Goal: Task Accomplishment & Management: Complete application form

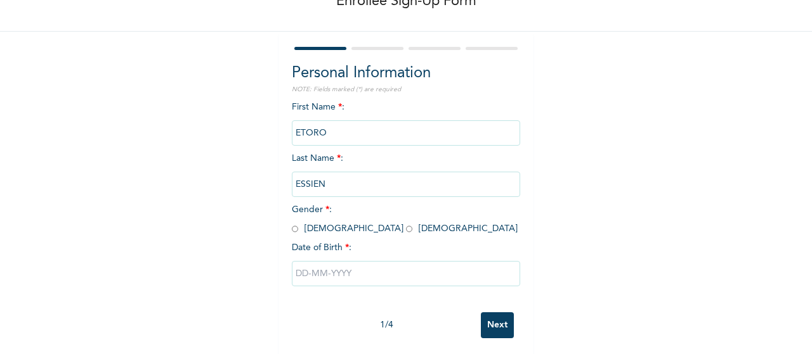
scroll to position [80, 0]
click at [406, 230] on input "radio" at bounding box center [409, 228] width 6 height 12
radio input "true"
click at [321, 271] on input "text" at bounding box center [406, 272] width 228 height 25
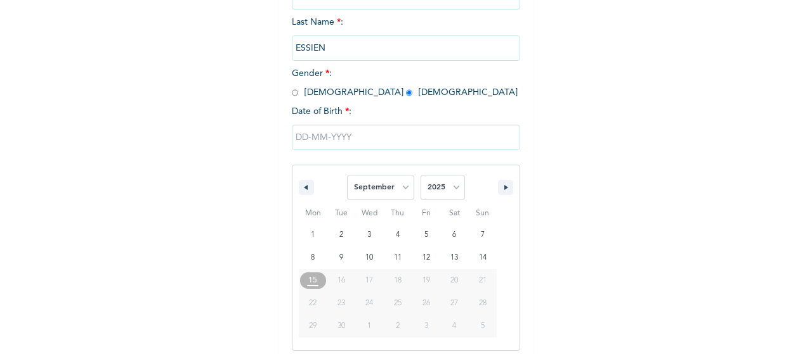
scroll to position [223, 0]
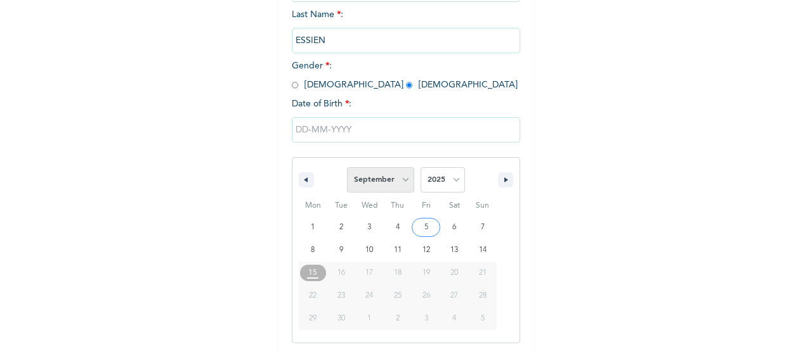
click at [398, 181] on select "January February March April May June July August September October November De…" at bounding box center [380, 179] width 67 height 25
select select "4"
click at [347, 169] on select "January February March April May June July August September October November De…" at bounding box center [380, 179] width 67 height 25
click at [451, 179] on select "2025 2024 2023 2022 2021 2020 2019 2018 2017 2016 2015 2014 2013 2012 2011 2010…" at bounding box center [442, 179] width 44 height 25
select select "1976"
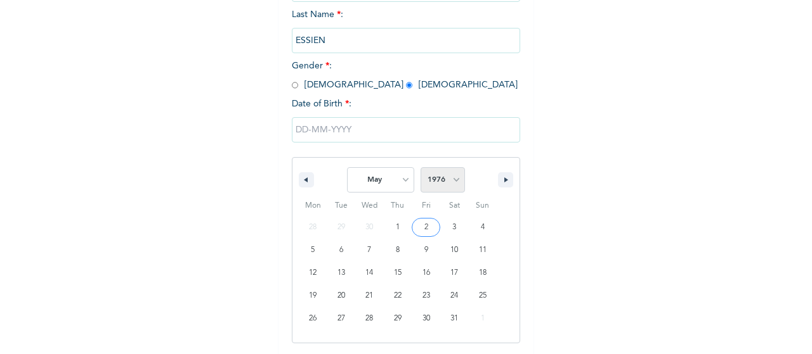
click at [420, 169] on select "2025 2024 2023 2022 2021 2020 2019 2018 2017 2016 2015 2014 2013 2012 2011 2010…" at bounding box center [442, 179] width 44 height 25
type input "[DATE]"
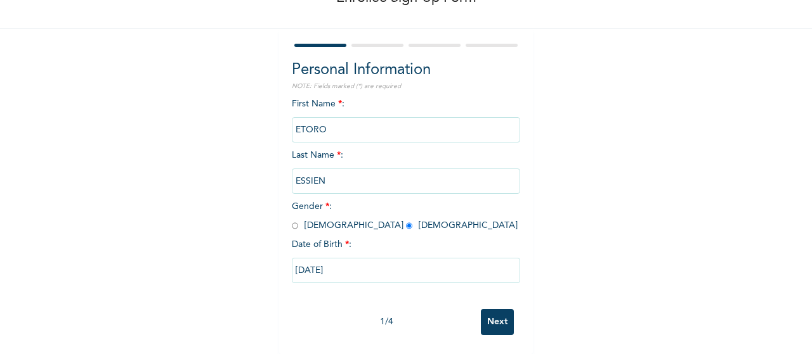
click at [491, 313] on input "Next" at bounding box center [497, 322] width 33 height 26
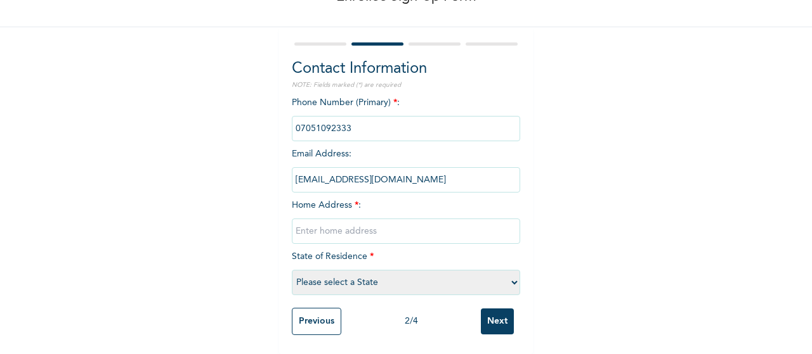
click at [327, 220] on input "text" at bounding box center [406, 231] width 228 height 25
type input "I [GEOGRAPHIC_DATA]"
select select "25"
click at [354, 219] on input "I [GEOGRAPHIC_DATA]" at bounding box center [406, 231] width 228 height 25
type input "I [GEOGRAPHIC_DATA], Bariga, Shomolu"
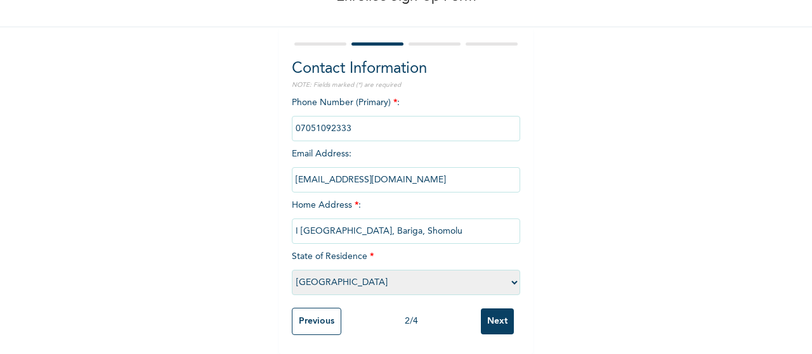
click at [496, 316] on input "Next" at bounding box center [497, 322] width 33 height 26
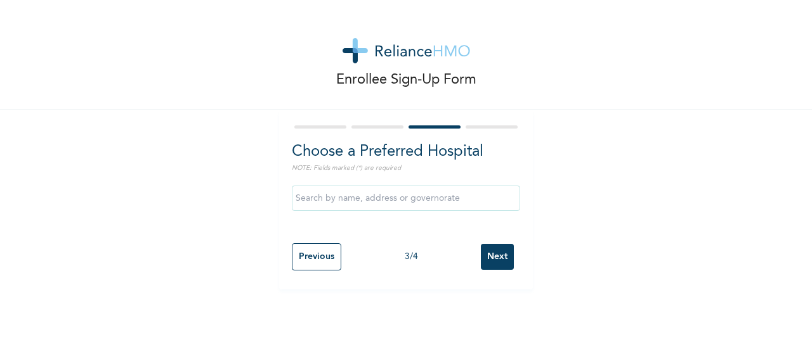
scroll to position [0, 0]
click at [408, 201] on input "text" at bounding box center [406, 198] width 228 height 25
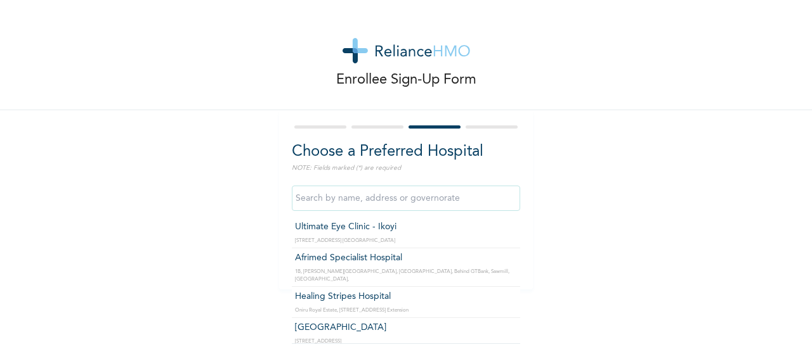
click at [408, 201] on input "text" at bounding box center [406, 198] width 228 height 25
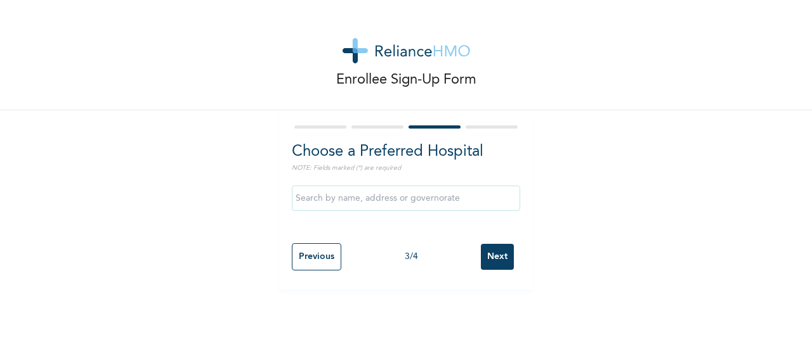
click at [566, 173] on div "Enrollee Sign-Up Form Choose a Preferred Hospital NOTE: Fields marked (*) are r…" at bounding box center [406, 145] width 812 height 290
click at [392, 199] on input "text" at bounding box center [406, 198] width 228 height 25
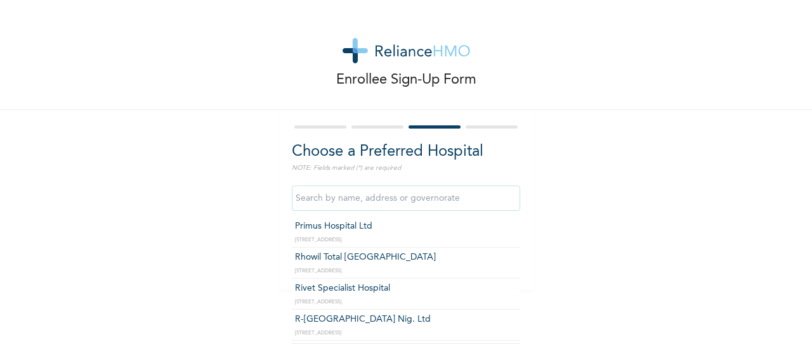
scroll to position [1373, 0]
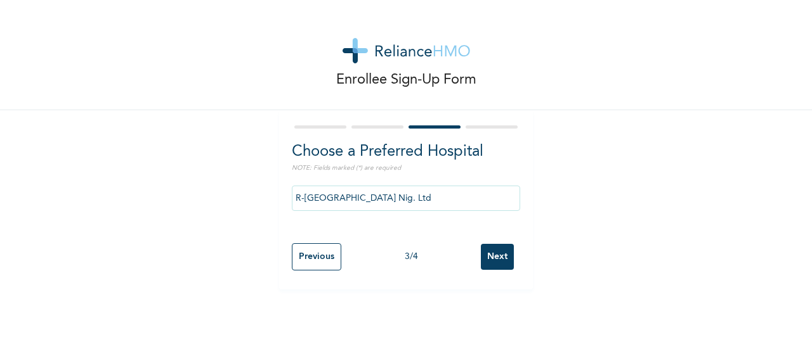
click at [453, 200] on input "R-[GEOGRAPHIC_DATA] Nig. Ltd" at bounding box center [406, 198] width 228 height 25
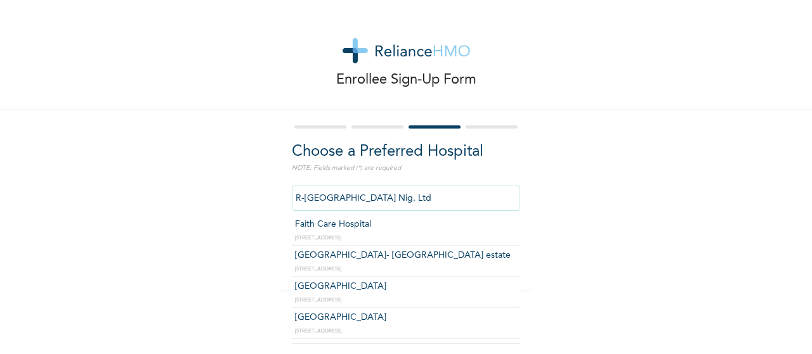
scroll to position [725, 0]
click at [401, 203] on input "R-[GEOGRAPHIC_DATA] Nig. Ltd" at bounding box center [406, 198] width 228 height 25
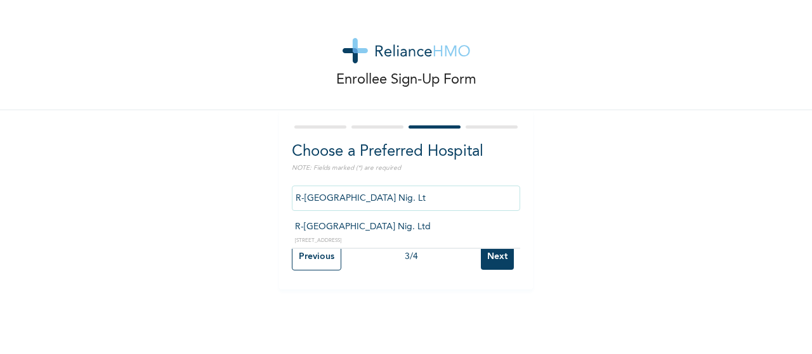
scroll to position [0, 0]
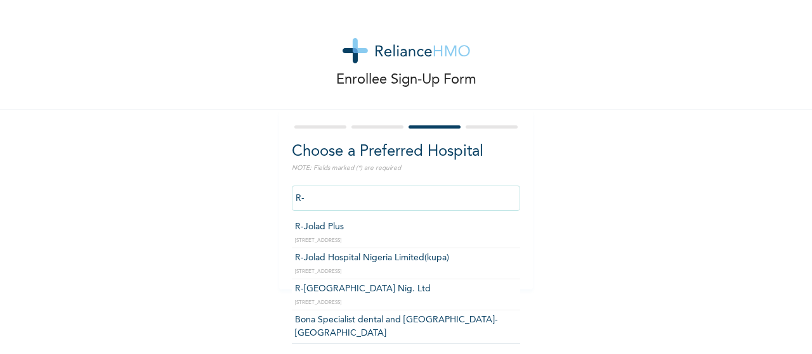
type input "R"
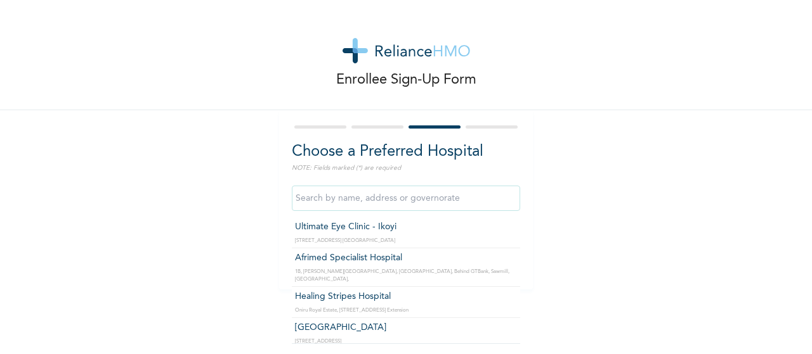
click at [431, 197] on input "text" at bounding box center [406, 198] width 228 height 25
click at [615, 179] on div "Enrollee Sign-Up Form Choose a Preferred Hospital NOTE: Fields marked (*) are r…" at bounding box center [406, 145] width 812 height 290
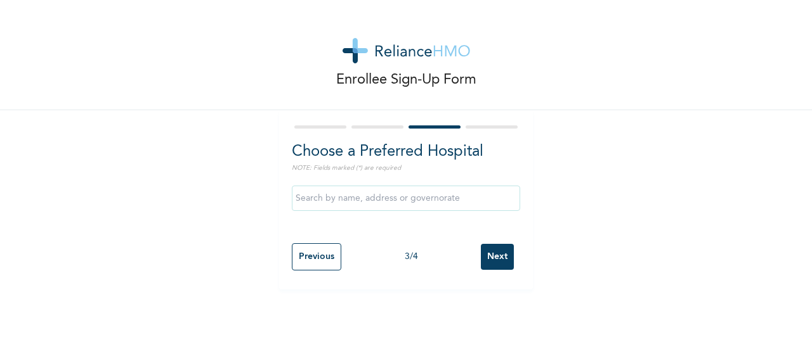
click at [498, 262] on input "Next" at bounding box center [497, 257] width 33 height 26
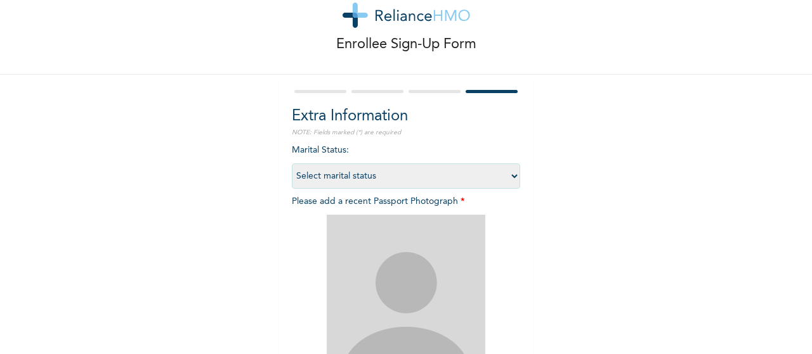
scroll to position [37, 0]
click at [509, 175] on select "Select marital status [DEMOGRAPHIC_DATA] Married [DEMOGRAPHIC_DATA] Widow/[DEMO…" at bounding box center [406, 174] width 228 height 25
select select "2"
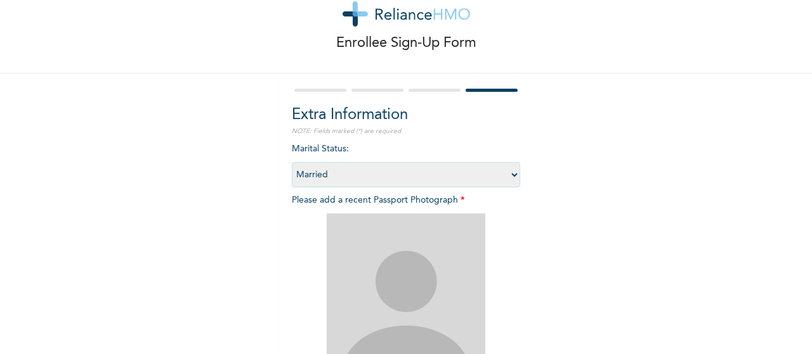
click at [292, 162] on select "Select marital status [DEMOGRAPHIC_DATA] Married [DEMOGRAPHIC_DATA] Widow/[DEMO…" at bounding box center [406, 174] width 228 height 25
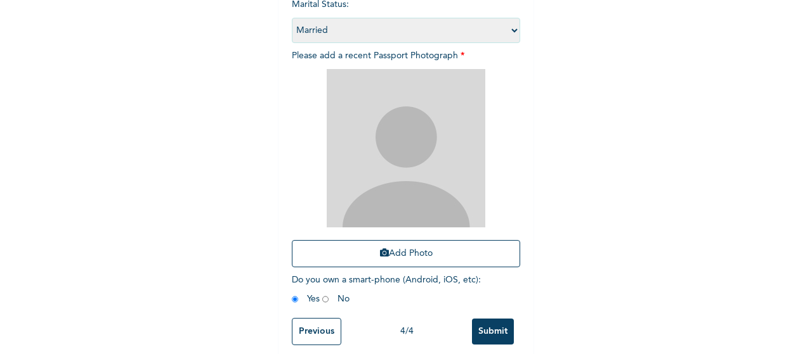
scroll to position [191, 0]
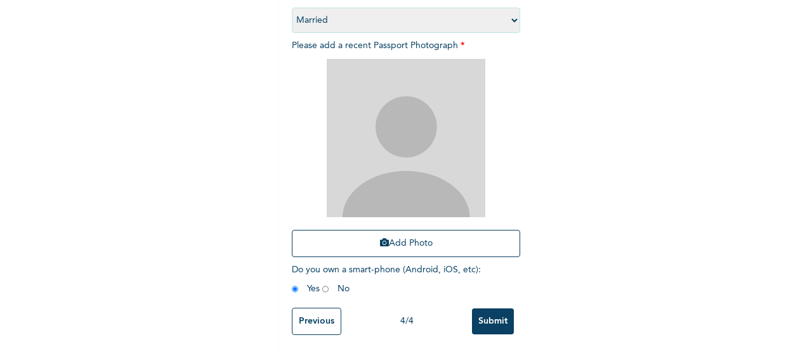
click at [307, 321] on input "Previous" at bounding box center [316, 321] width 49 height 27
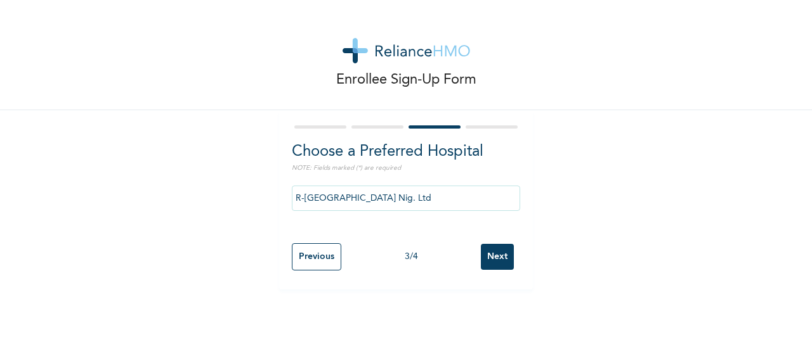
scroll to position [0, 0]
click at [422, 198] on input "R-[GEOGRAPHIC_DATA] Nig. Ltd" at bounding box center [406, 198] width 228 height 25
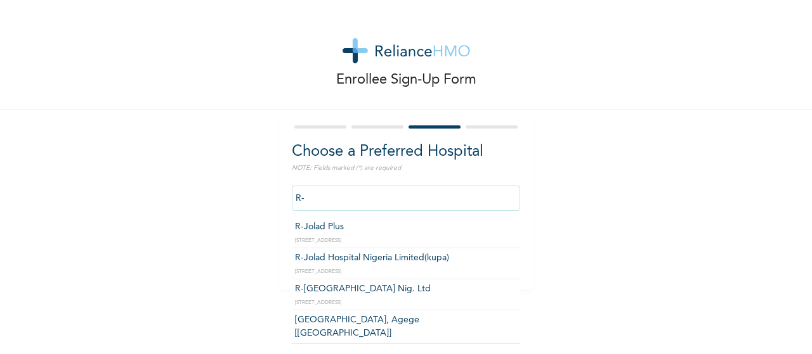
type input "R"
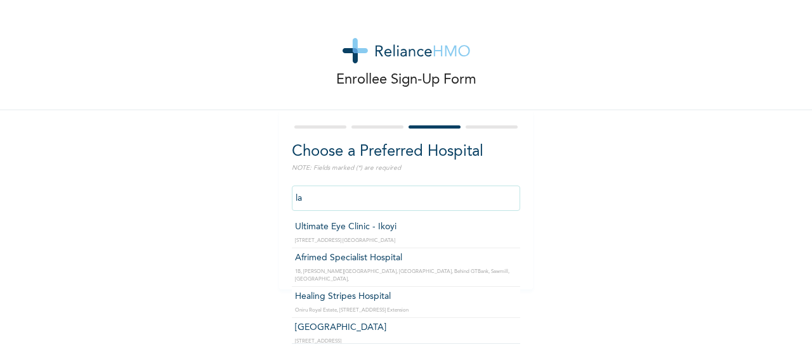
type input "l"
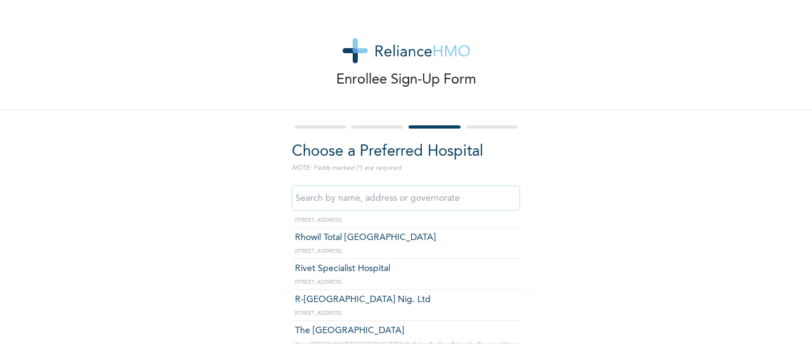
scroll to position [1391, 0]
type input "R-[GEOGRAPHIC_DATA] Nig. Ltd"
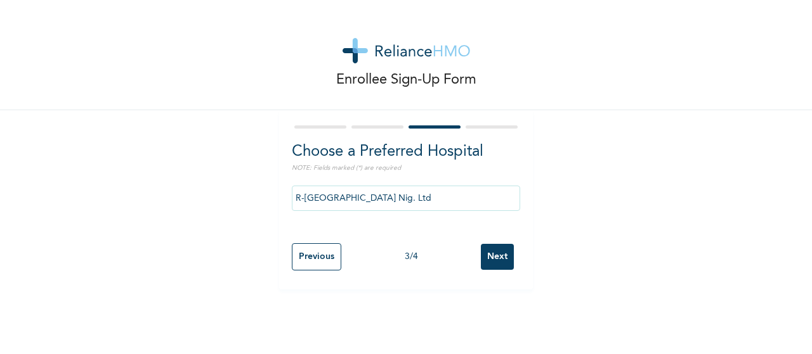
click at [493, 257] on input "Next" at bounding box center [497, 257] width 33 height 26
select select "2"
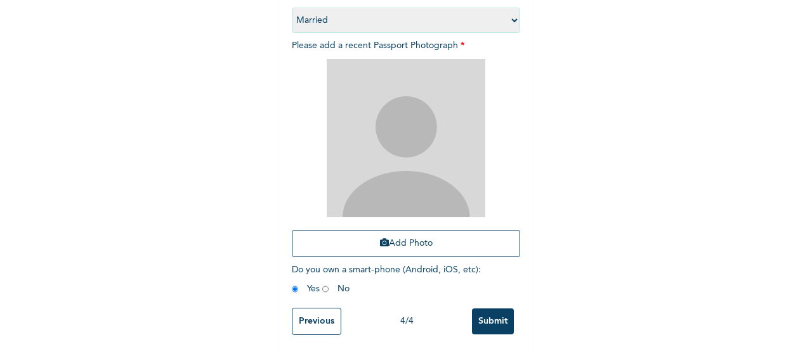
scroll to position [194, 0]
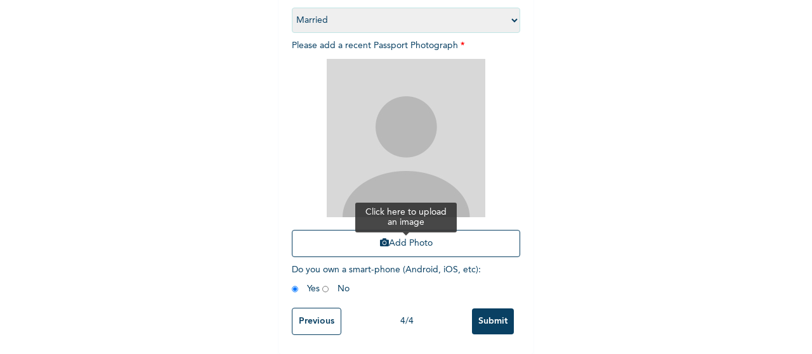
click at [382, 243] on icon "button" at bounding box center [384, 242] width 9 height 9
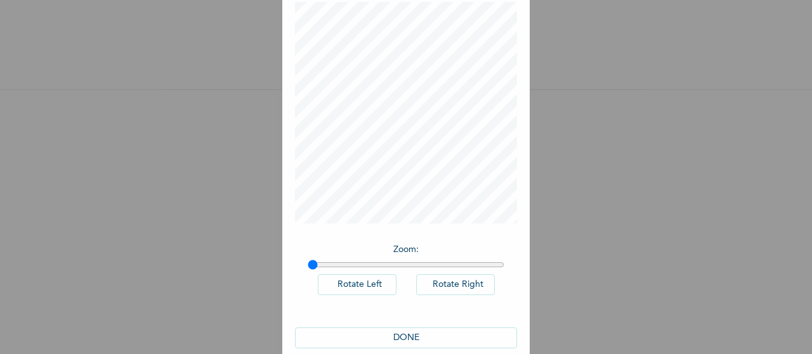
scroll to position [81, 0]
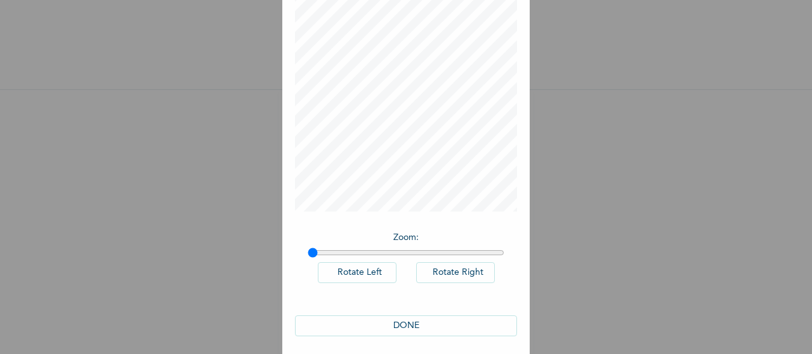
click at [454, 274] on button "Rotate Right" at bounding box center [455, 272] width 79 height 21
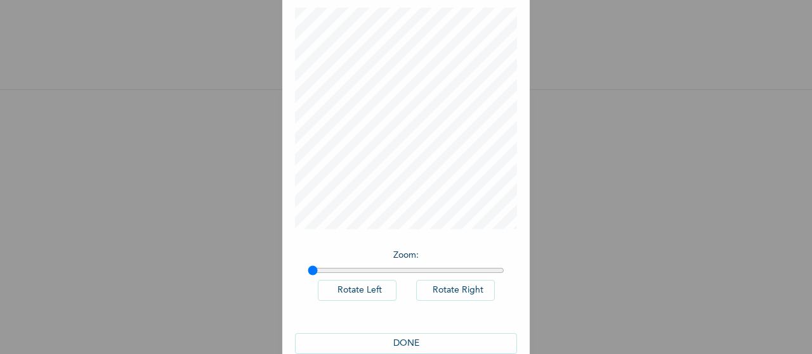
scroll to position [66, 0]
click at [407, 338] on button "DONE" at bounding box center [406, 341] width 222 height 21
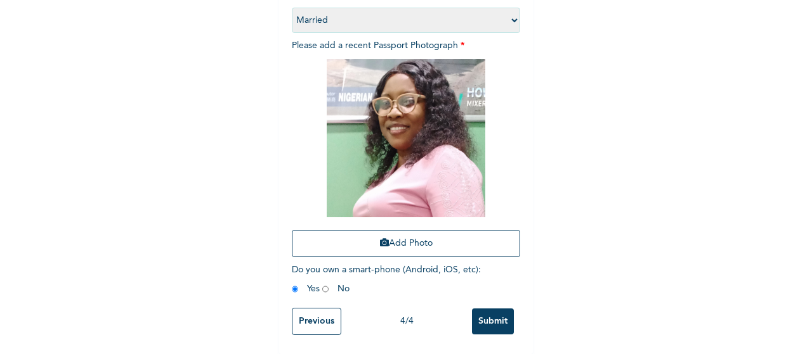
scroll to position [202, 0]
click at [491, 316] on input "Submit" at bounding box center [493, 322] width 42 height 26
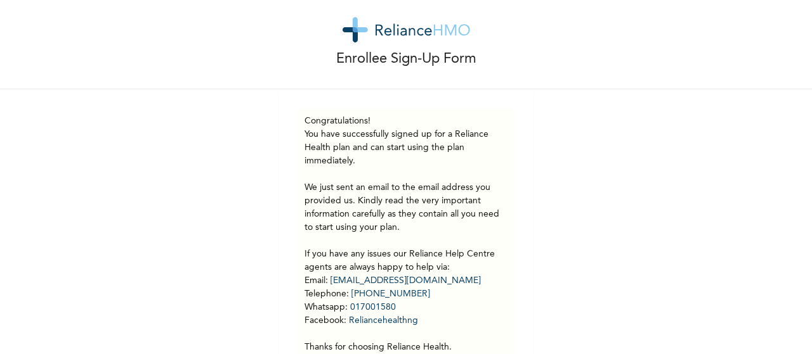
scroll to position [25, 0]
